Goal: Use online tool/utility

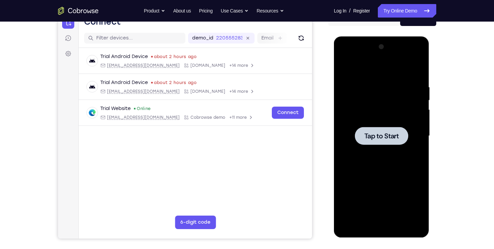
click at [365, 93] on div at bounding box center [381, 136] width 85 height 189
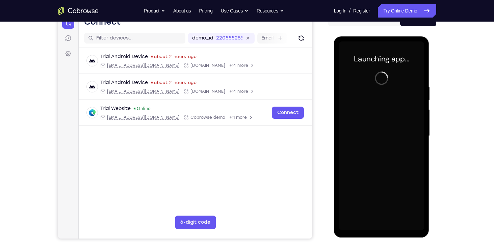
click at [381, 231] on div "Launching app..." at bounding box center [382, 136] width 96 height 201
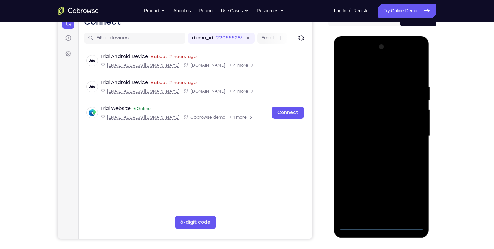
click at [381, 228] on div at bounding box center [381, 136] width 85 height 189
click at [412, 189] on div at bounding box center [381, 136] width 85 height 189
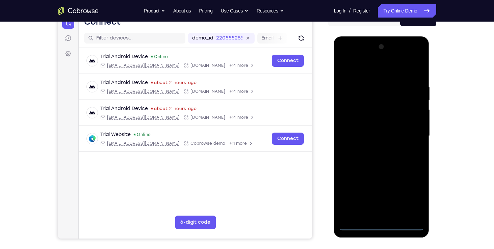
click at [411, 194] on div at bounding box center [381, 136] width 85 height 189
click at [368, 70] on div at bounding box center [381, 136] width 85 height 189
click at [374, 102] on div at bounding box center [381, 136] width 85 height 189
click at [371, 175] on div at bounding box center [381, 136] width 85 height 189
click at [374, 155] on div at bounding box center [381, 136] width 85 height 189
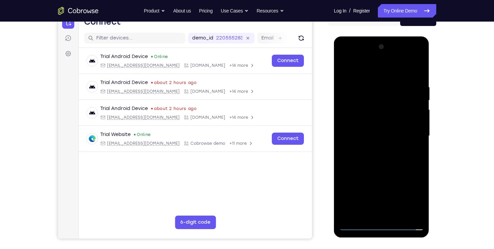
click at [377, 137] on div at bounding box center [381, 136] width 85 height 189
click at [374, 150] on div at bounding box center [381, 136] width 85 height 189
click at [376, 152] on div at bounding box center [381, 136] width 85 height 189
click at [375, 120] on div at bounding box center [381, 136] width 85 height 189
click at [374, 142] on div at bounding box center [381, 136] width 85 height 189
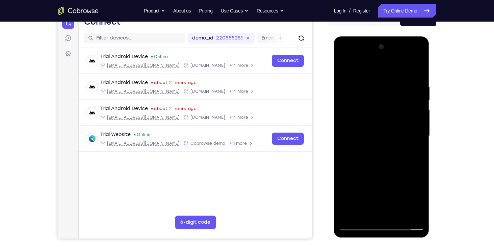
click at [410, 57] on div at bounding box center [381, 136] width 85 height 189
click at [346, 59] on div at bounding box center [381, 136] width 85 height 189
click at [373, 99] on div at bounding box center [381, 136] width 85 height 189
click at [350, 109] on div at bounding box center [381, 136] width 85 height 189
click at [375, 147] on div at bounding box center [381, 136] width 85 height 189
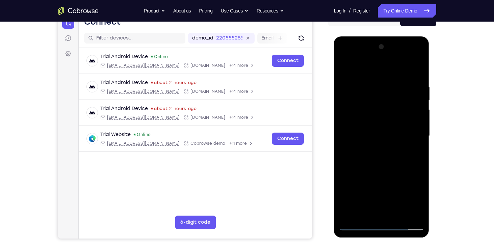
click at [378, 129] on div at bounding box center [381, 136] width 85 height 189
click at [374, 123] on div at bounding box center [381, 136] width 85 height 189
click at [370, 133] on div at bounding box center [381, 136] width 85 height 189
click at [391, 167] on div at bounding box center [381, 136] width 85 height 189
click at [421, 207] on div at bounding box center [381, 136] width 85 height 189
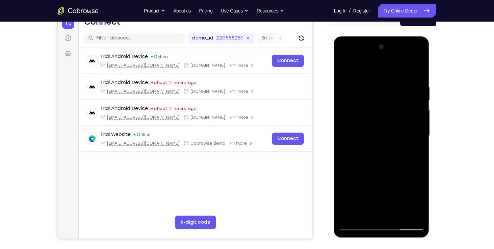
click at [370, 81] on div at bounding box center [381, 136] width 85 height 189
drag, startPoint x: 387, startPoint y: 74, endPoint x: 388, endPoint y: 52, distance: 22.3
click at [388, 52] on div at bounding box center [381, 136] width 85 height 189
click at [418, 137] on div at bounding box center [381, 136] width 85 height 189
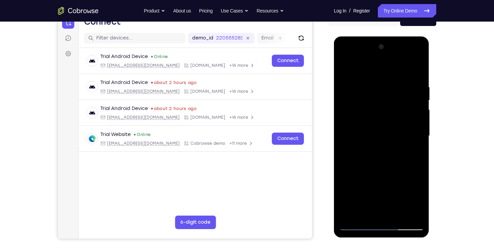
click at [418, 130] on div at bounding box center [381, 136] width 85 height 189
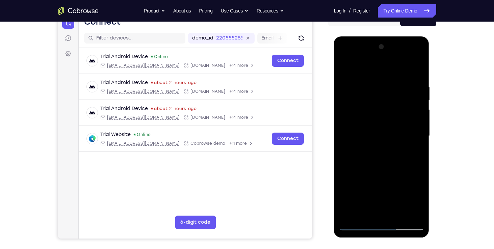
click at [418, 130] on div at bounding box center [381, 136] width 85 height 189
click at [347, 128] on div at bounding box center [381, 136] width 85 height 189
click at [419, 131] on div at bounding box center [381, 136] width 85 height 189
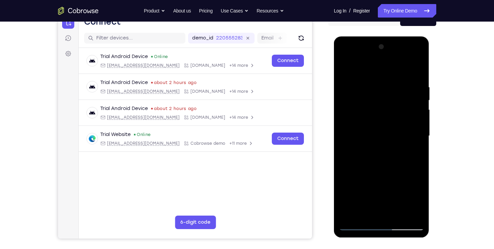
click at [419, 131] on div at bounding box center [381, 136] width 85 height 189
click at [417, 74] on div at bounding box center [381, 136] width 85 height 189
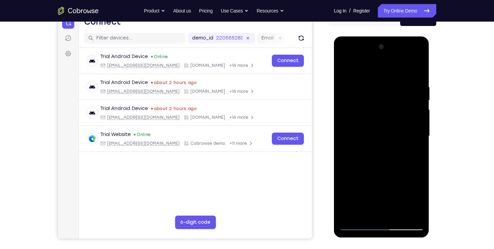
click at [351, 214] on div at bounding box center [381, 136] width 85 height 189
drag, startPoint x: 387, startPoint y: 101, endPoint x: 380, endPoint y: 194, distance: 93.2
click at [380, 194] on div at bounding box center [381, 136] width 85 height 189
click at [371, 81] on div at bounding box center [381, 136] width 85 height 189
click at [388, 104] on div at bounding box center [381, 136] width 85 height 189
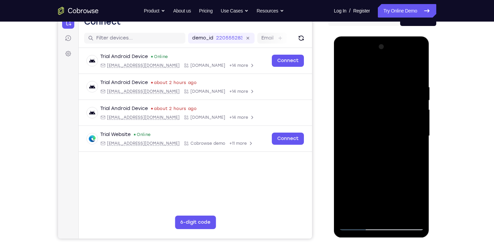
click at [385, 58] on div at bounding box center [381, 136] width 85 height 189
click at [372, 79] on div at bounding box center [381, 136] width 85 height 189
click at [358, 120] on div at bounding box center [381, 136] width 85 height 189
drag, startPoint x: 383, startPoint y: 164, endPoint x: 387, endPoint y: 98, distance: 66.3
click at [387, 98] on div at bounding box center [381, 136] width 85 height 189
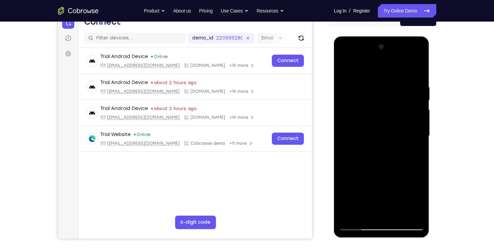
drag, startPoint x: 392, startPoint y: 150, endPoint x: 392, endPoint y: 119, distance: 30.4
click at [392, 119] on div at bounding box center [381, 136] width 85 height 189
drag, startPoint x: 391, startPoint y: 114, endPoint x: 395, endPoint y: 156, distance: 42.0
click at [395, 156] on div at bounding box center [381, 136] width 85 height 189
click at [387, 108] on div at bounding box center [381, 136] width 85 height 189
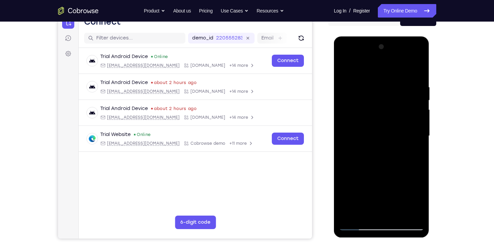
drag, startPoint x: 388, startPoint y: 155, endPoint x: 388, endPoint y: 88, distance: 66.2
click at [388, 88] on div at bounding box center [381, 136] width 85 height 189
drag, startPoint x: 389, startPoint y: 163, endPoint x: 390, endPoint y: 112, distance: 51.7
click at [390, 112] on div at bounding box center [381, 136] width 85 height 189
click at [382, 154] on div at bounding box center [381, 136] width 85 height 189
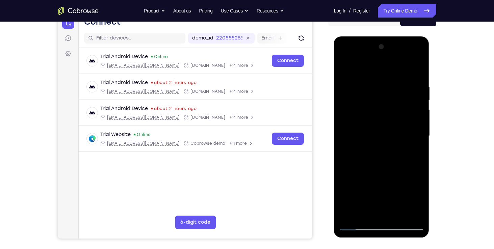
drag, startPoint x: 387, startPoint y: 177, endPoint x: 387, endPoint y: 113, distance: 64.2
click at [387, 113] on div at bounding box center [381, 136] width 85 height 189
click at [397, 170] on div at bounding box center [381, 136] width 85 height 189
click at [380, 197] on div at bounding box center [381, 136] width 85 height 189
drag, startPoint x: 392, startPoint y: 89, endPoint x: 395, endPoint y: 147, distance: 58.1
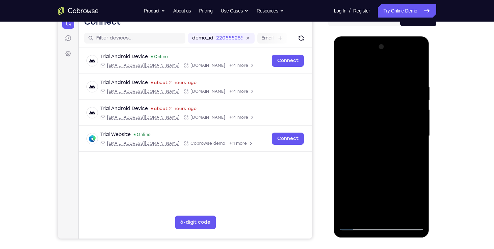
click at [395, 147] on div at bounding box center [381, 136] width 85 height 189
click at [385, 56] on div at bounding box center [381, 136] width 85 height 189
click at [371, 177] on div at bounding box center [381, 136] width 85 height 189
click at [367, 150] on div at bounding box center [381, 136] width 85 height 189
